Goal: Navigation & Orientation: Find specific page/section

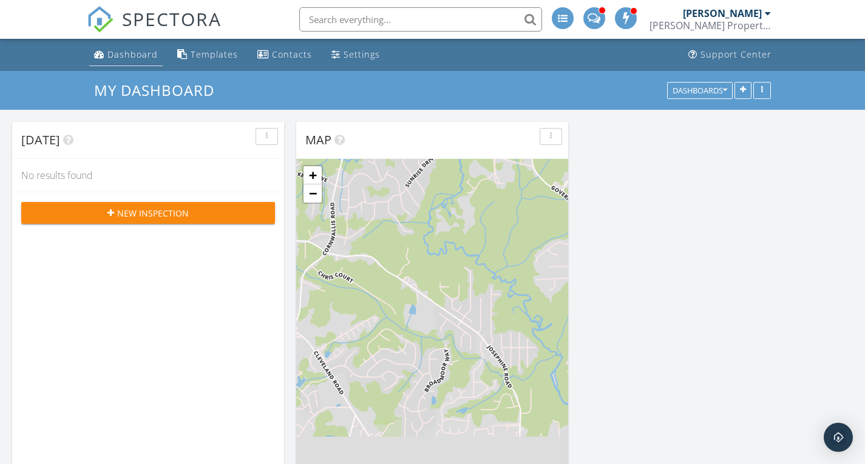
scroll to position [1124, 884]
click at [134, 62] on link "Dashboard" at bounding box center [125, 55] width 73 height 22
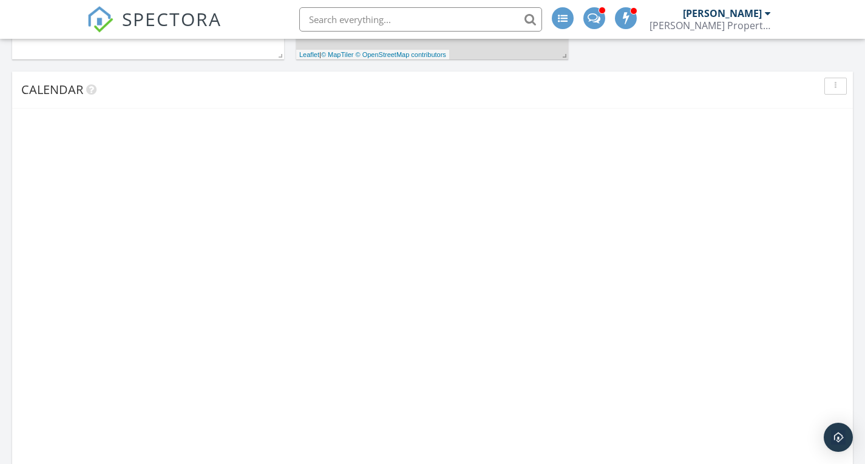
scroll to position [422, 0]
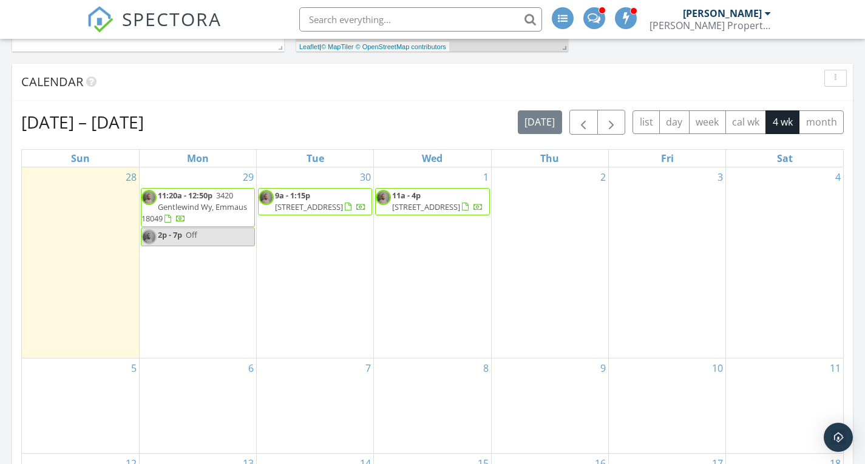
click at [296, 205] on span "[STREET_ADDRESS]" at bounding box center [309, 207] width 68 height 11
click at [445, 202] on span "249 W 5th Ave, Roselle 07203" at bounding box center [426, 207] width 68 height 11
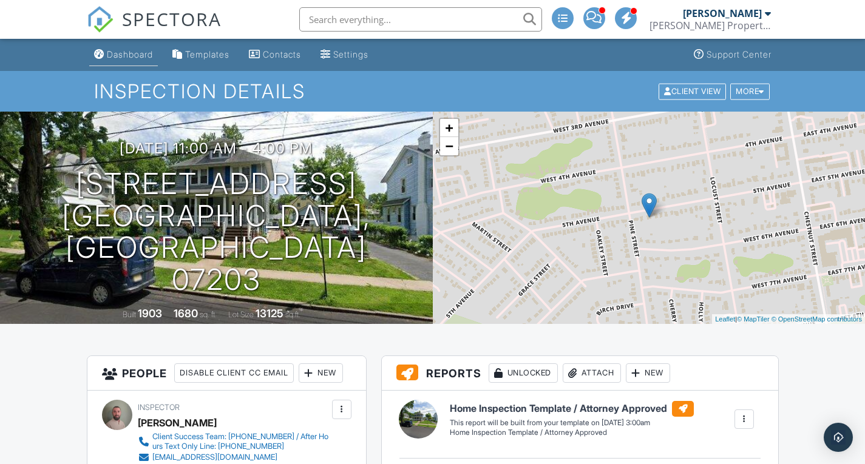
click at [142, 48] on link "Dashboard" at bounding box center [123, 55] width 69 height 22
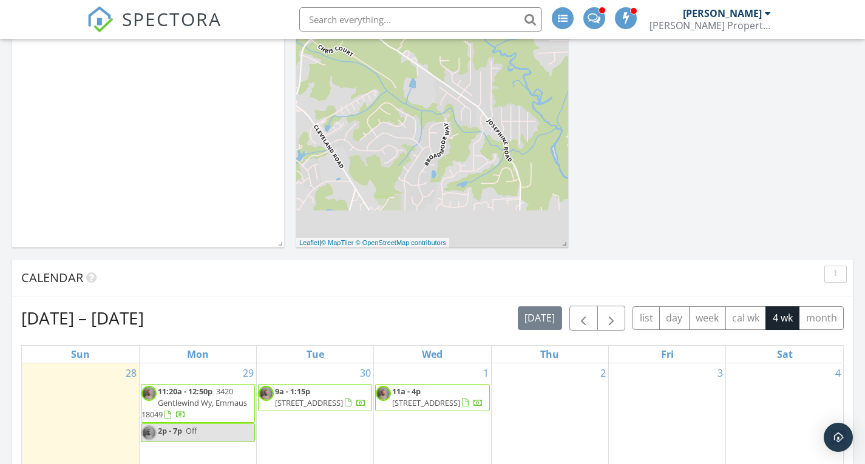
scroll to position [425, 0]
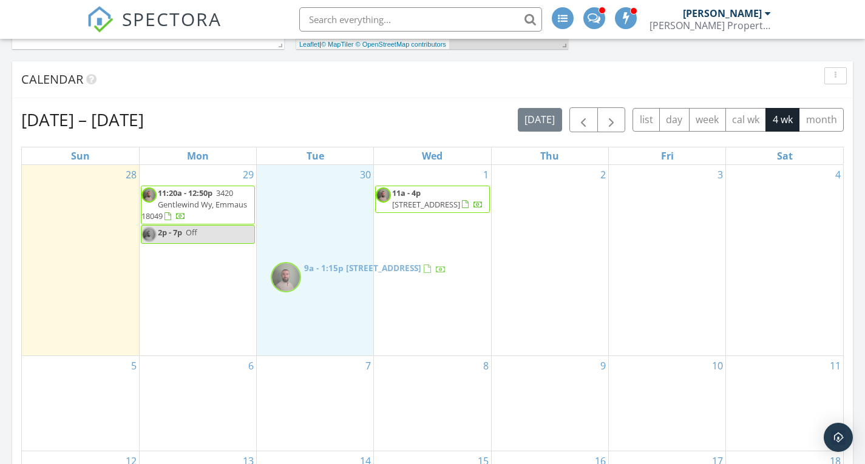
drag, startPoint x: 276, startPoint y: 218, endPoint x: 280, endPoint y: 237, distance: 19.3
